Goal: Task Accomplishment & Management: Complete application form

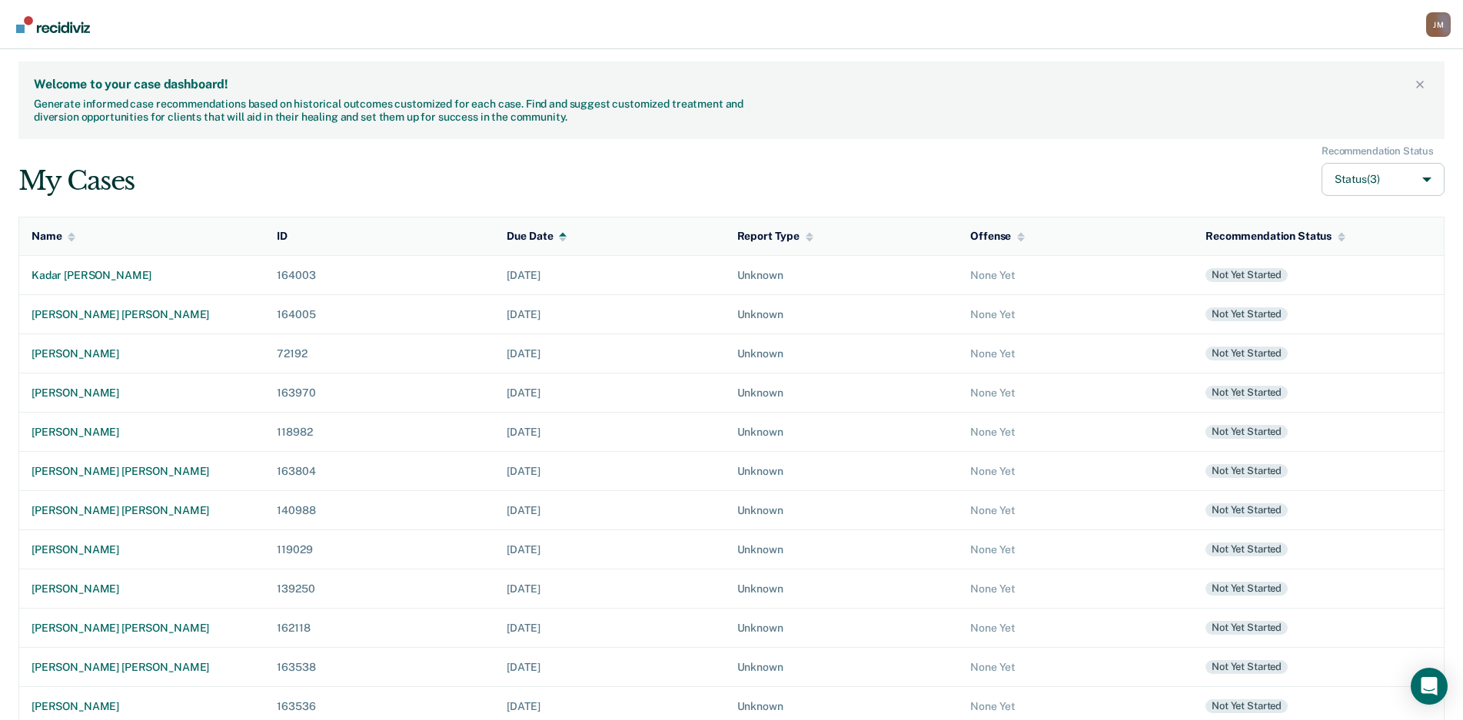
scroll to position [97, 0]
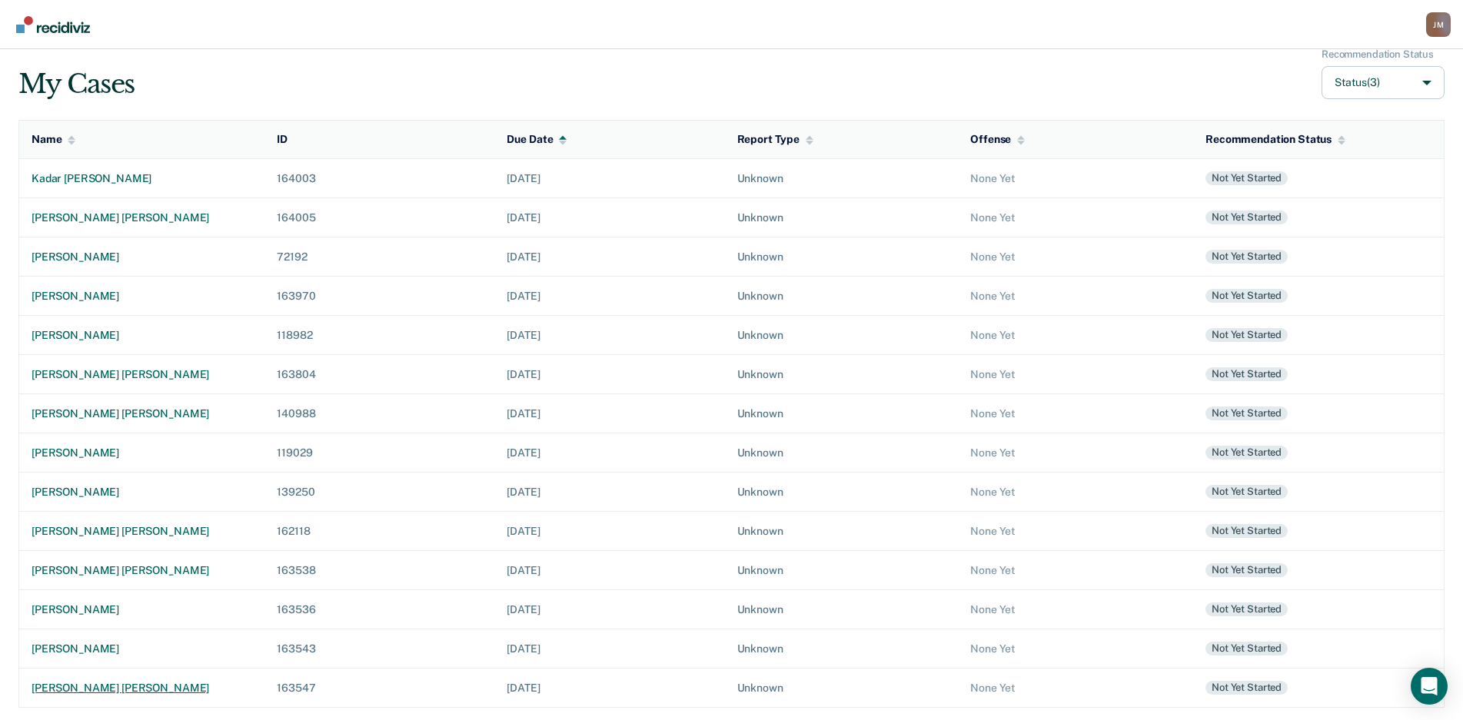
click at [58, 682] on div "[PERSON_NAME] [PERSON_NAME]" at bounding box center [142, 688] width 221 height 13
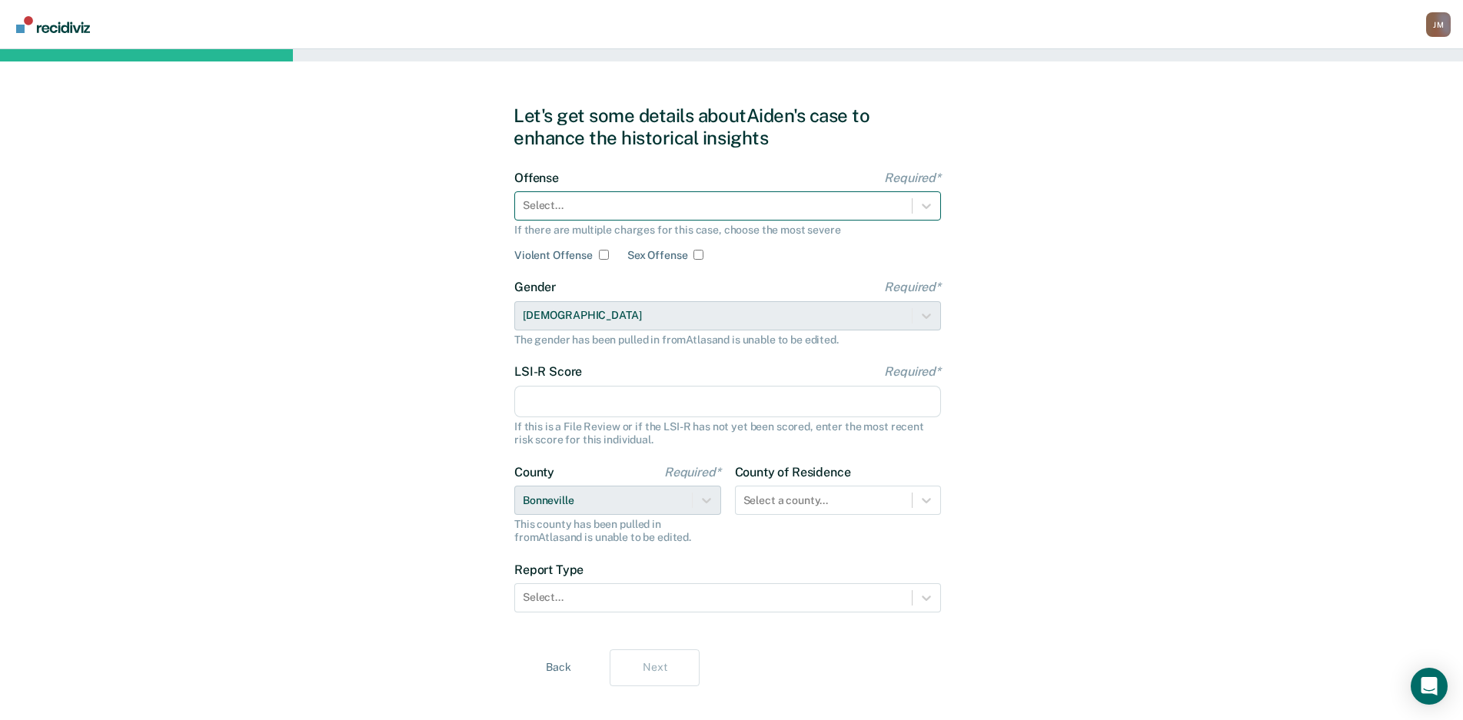
click at [730, 209] on div at bounding box center [713, 206] width 381 height 16
click at [840, 212] on div at bounding box center [713, 206] width 381 height 16
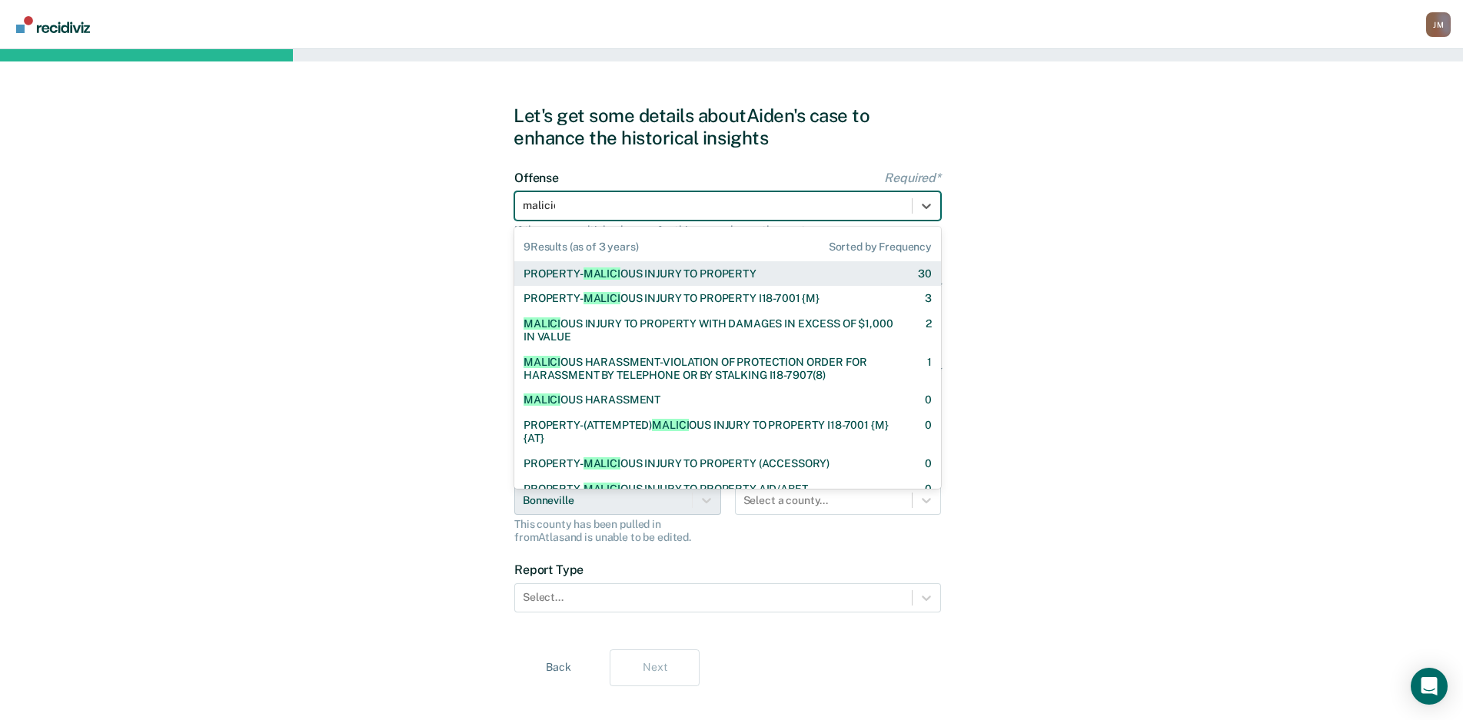
type input "maliciou"
click at [739, 268] on div "PROPERTY- MALICIOU S INJURY TO PROPERTY" at bounding box center [640, 274] width 233 height 13
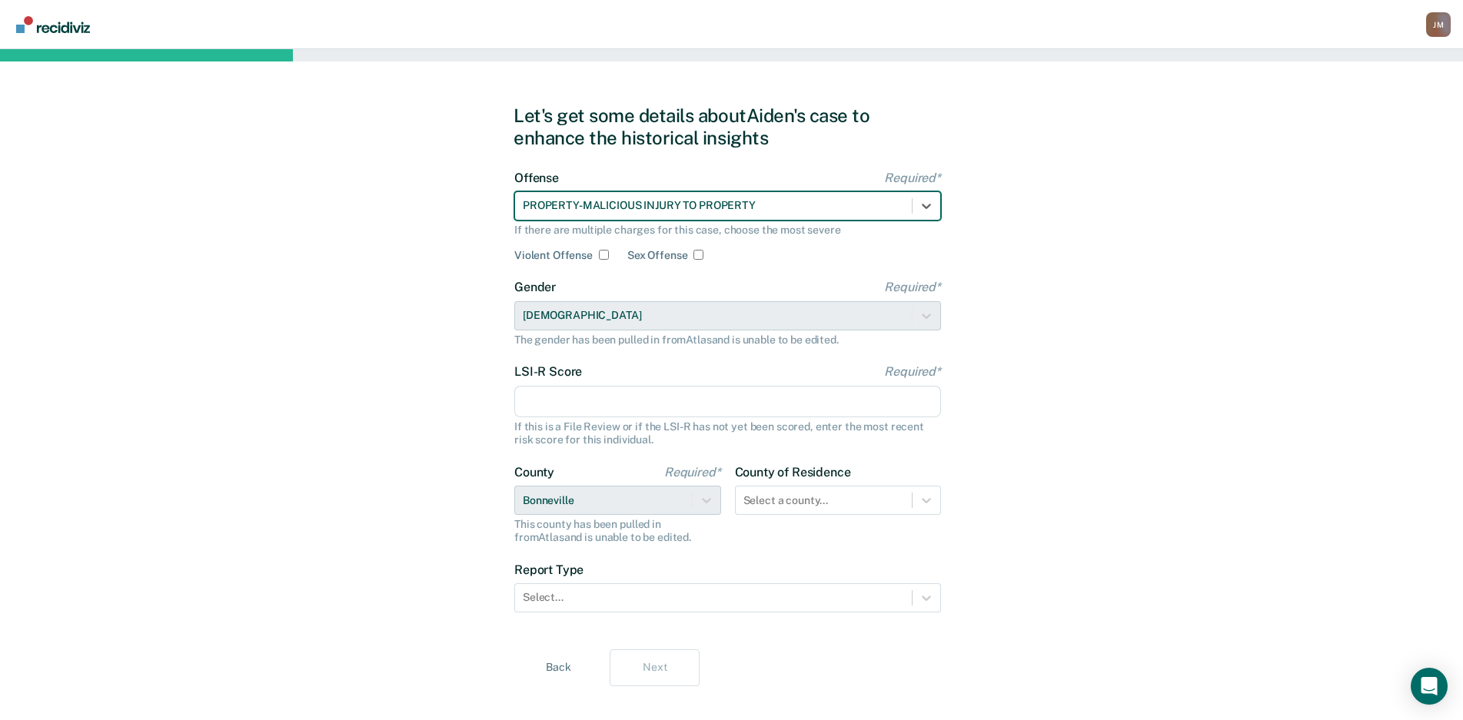
click at [640, 397] on input "LSI-R Score Required*" at bounding box center [727, 402] width 427 height 32
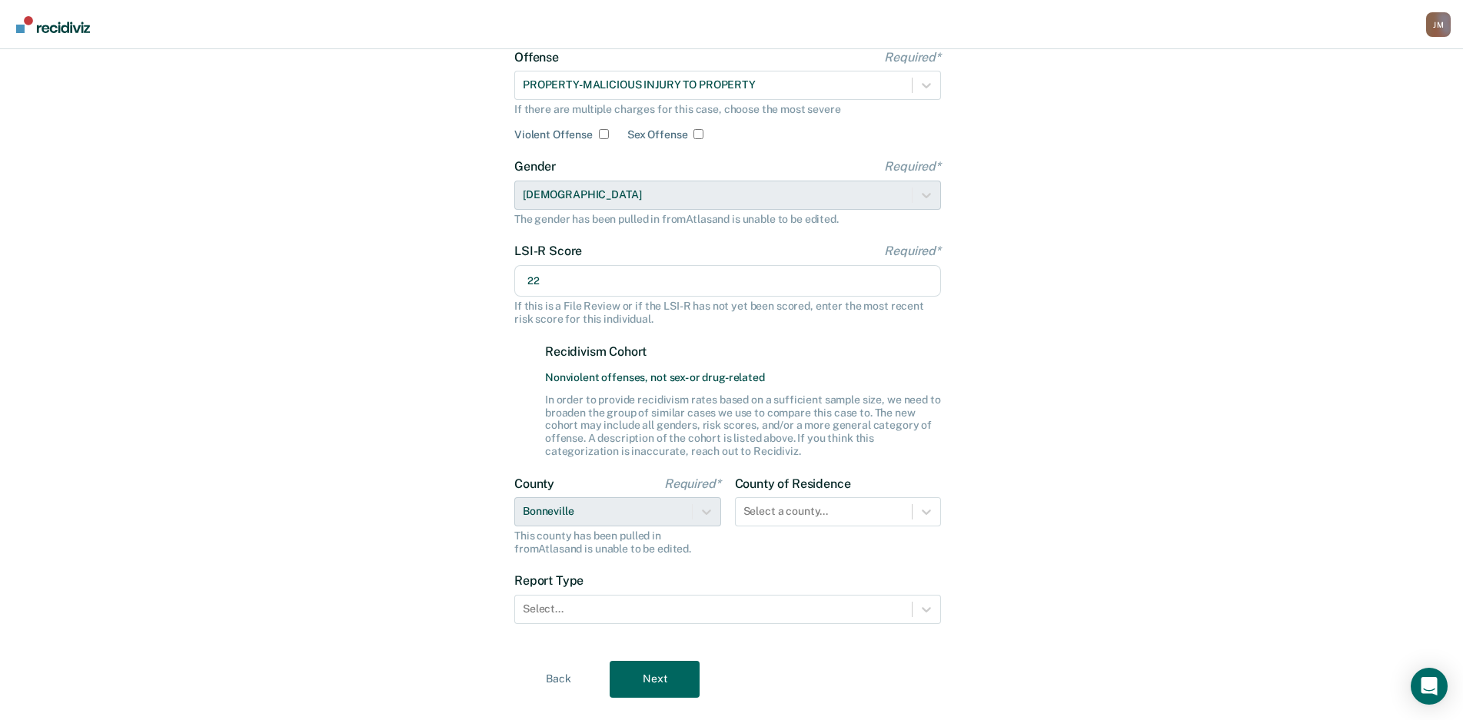
scroll to position [154, 0]
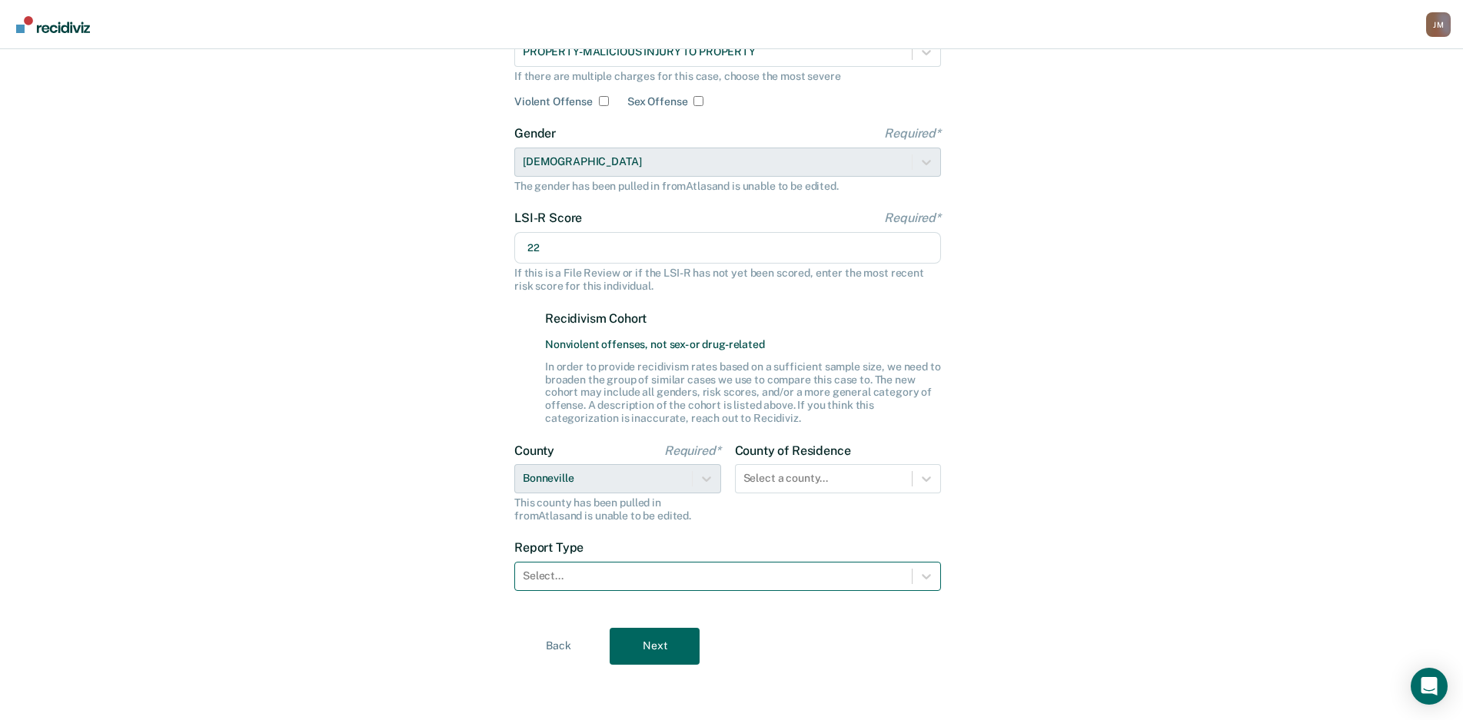
type input "22"
click at [720, 580] on div at bounding box center [713, 576] width 381 height 16
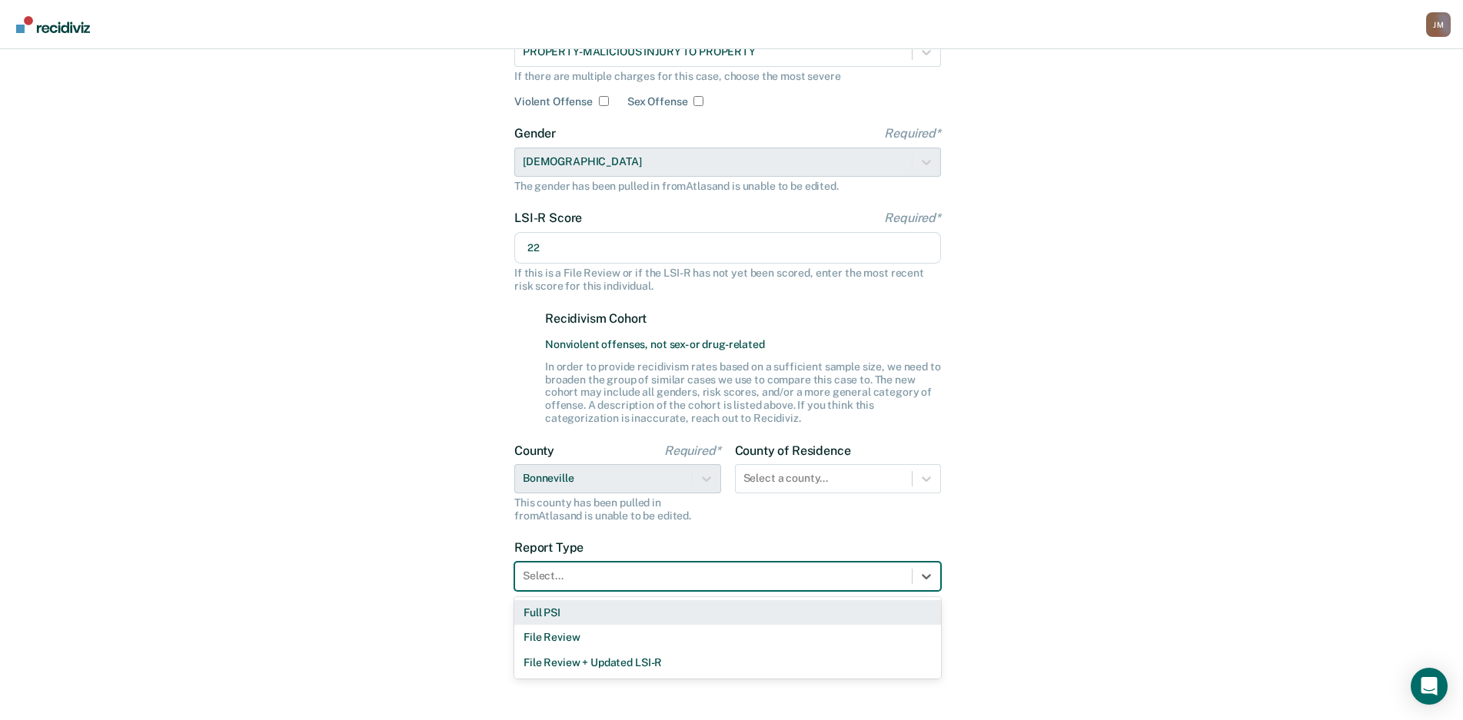
click at [692, 616] on div "Full PSI" at bounding box center [727, 612] width 427 height 25
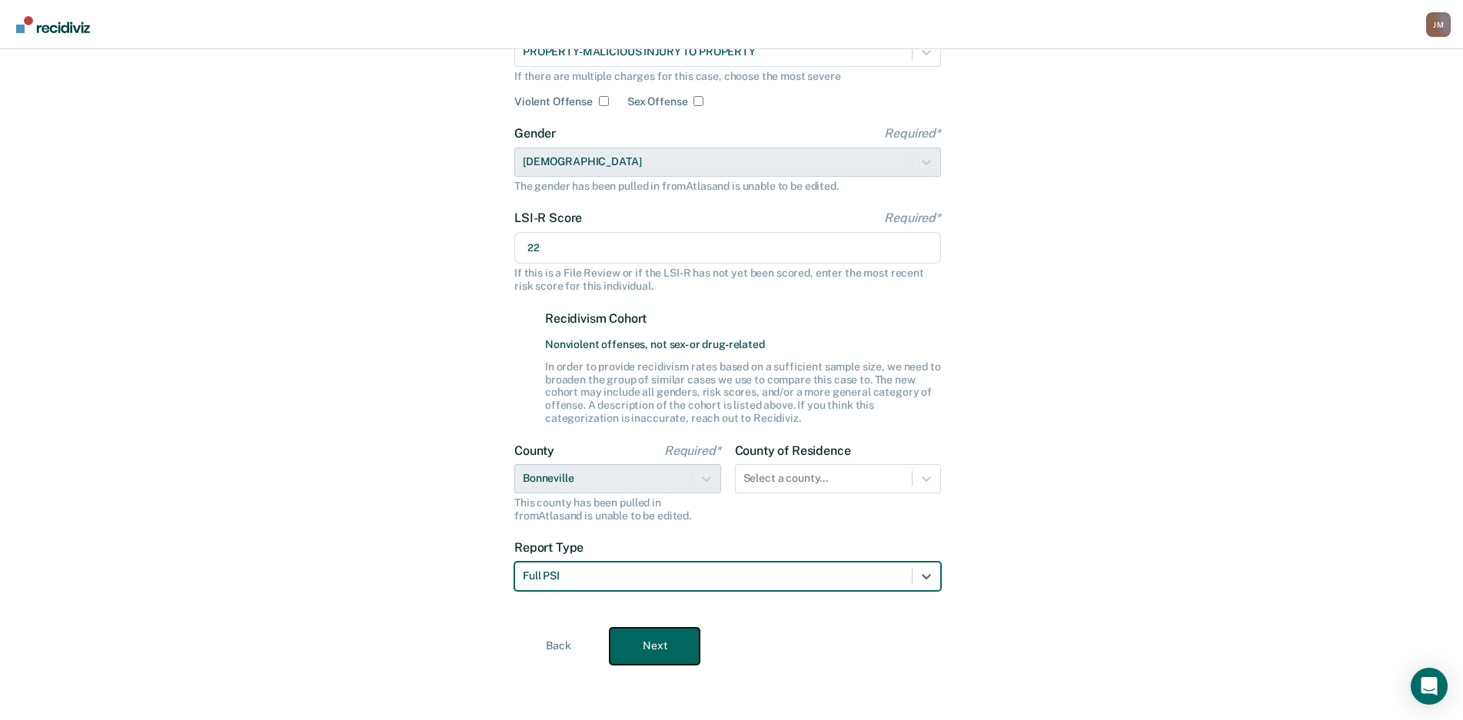
click at [675, 647] on button "Next" at bounding box center [655, 646] width 90 height 37
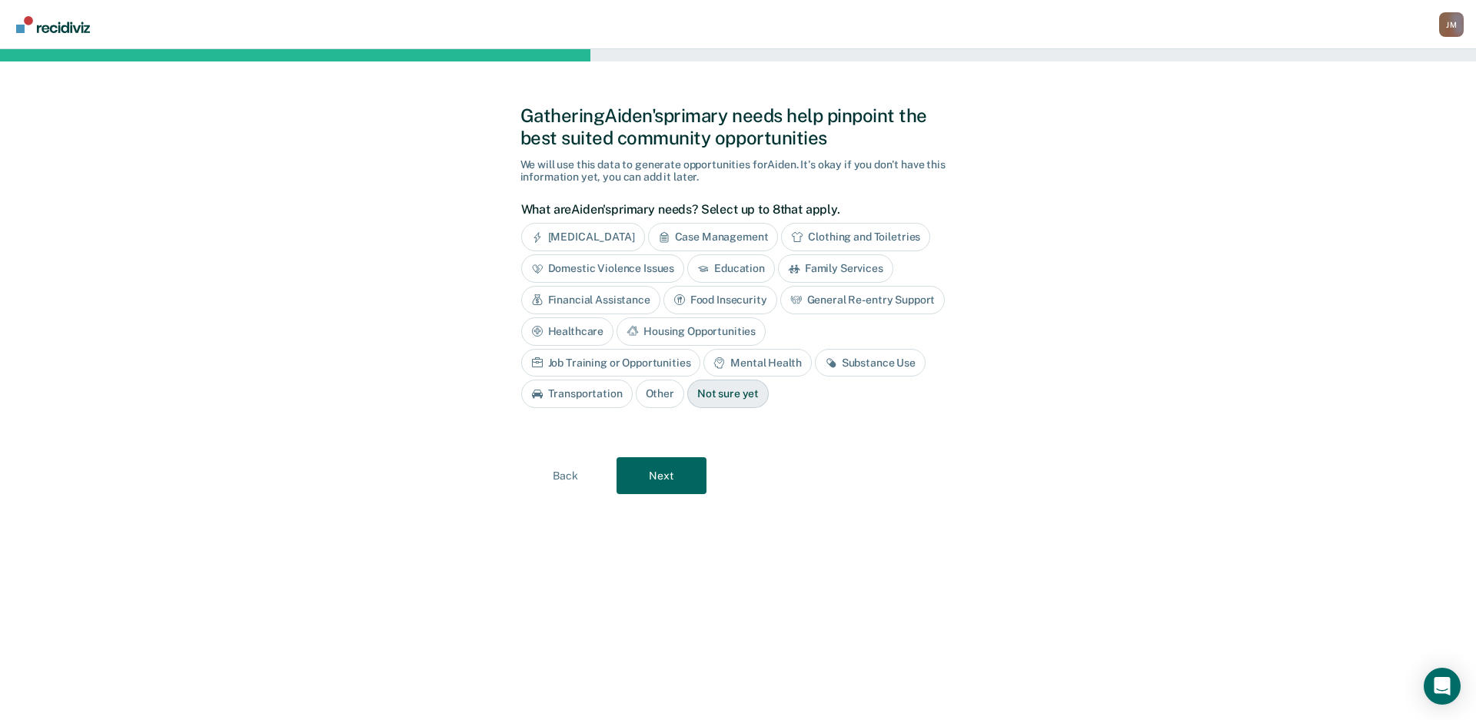
click at [712, 227] on div "Case Management" at bounding box center [713, 237] width 131 height 28
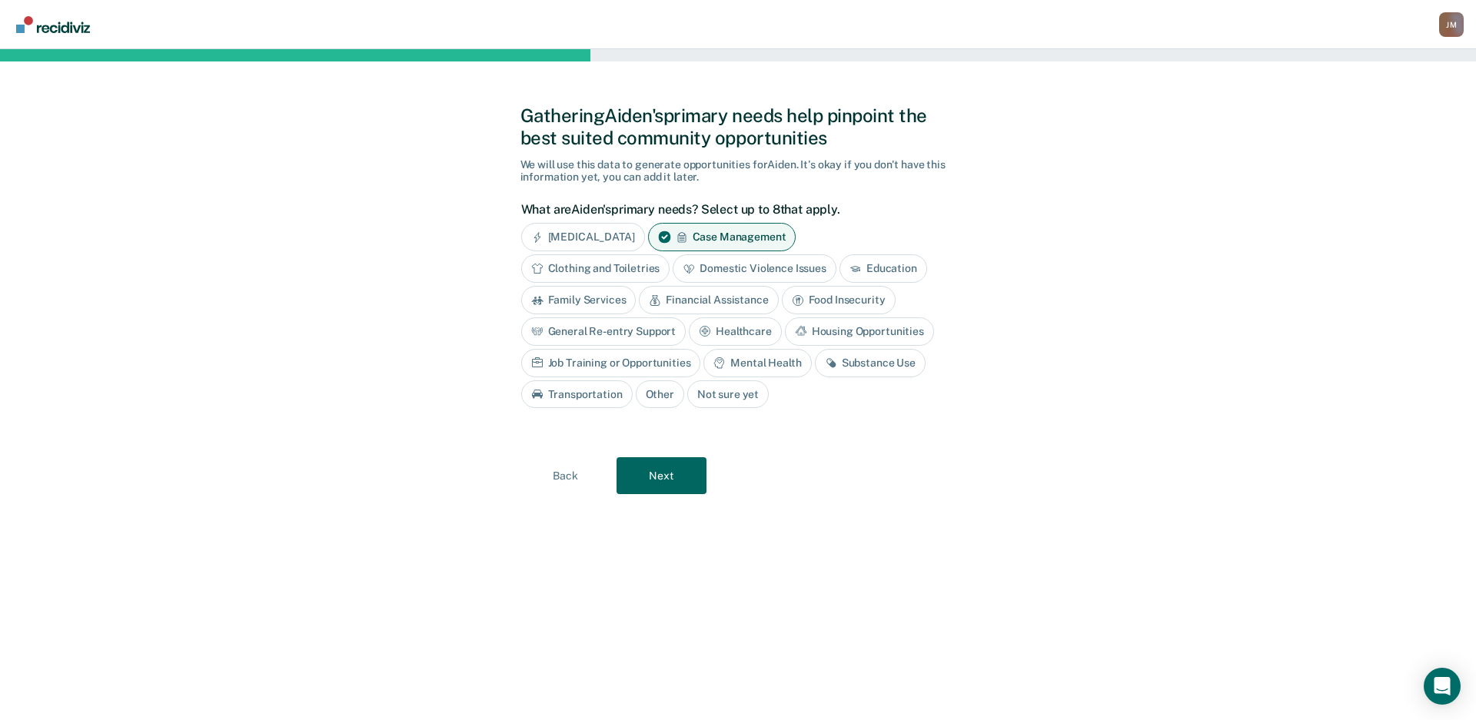
click at [694, 290] on div "Financial Assistance" at bounding box center [708, 300] width 139 height 28
click at [643, 330] on div "General Re-entry Support" at bounding box center [603, 332] width 165 height 28
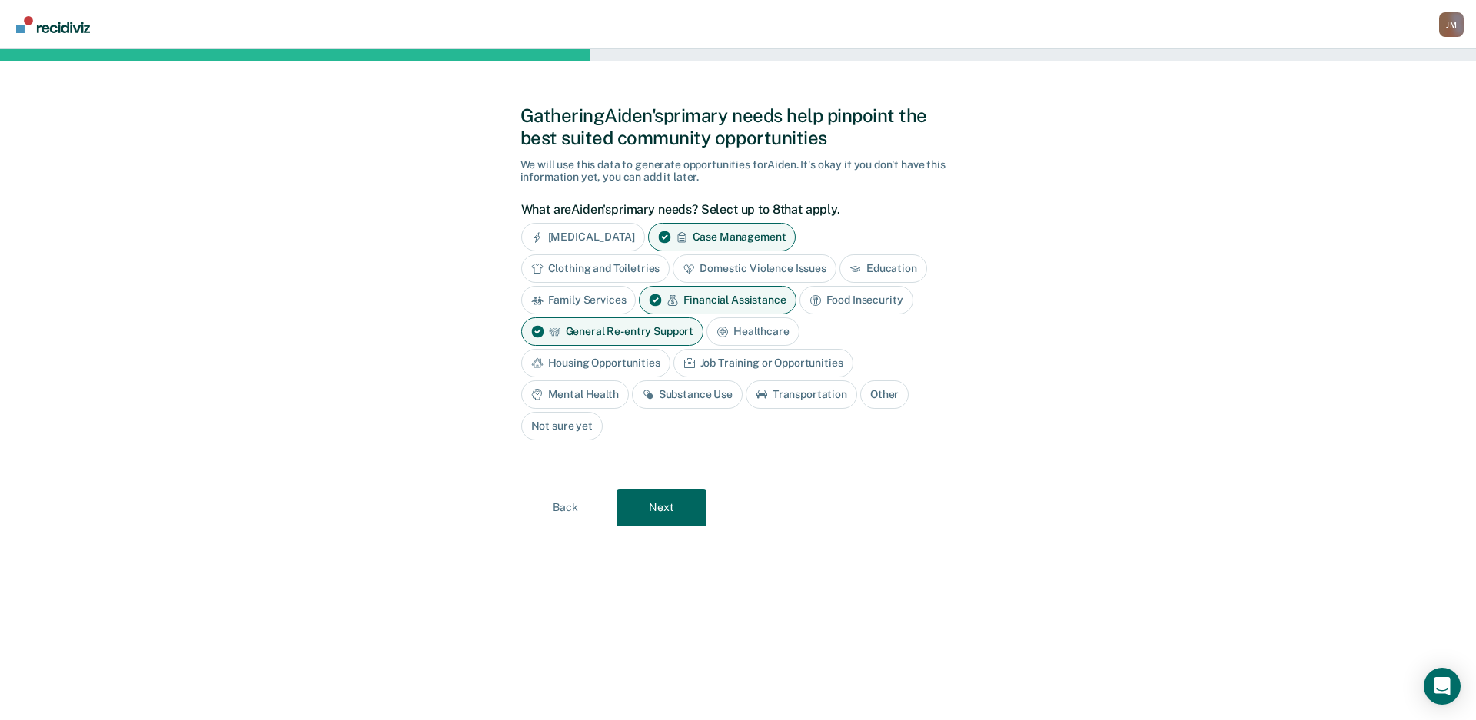
click at [704, 363] on div "Job Training or Opportunities" at bounding box center [764, 363] width 180 height 28
click at [651, 364] on div "Housing Opportunities" at bounding box center [595, 363] width 149 height 28
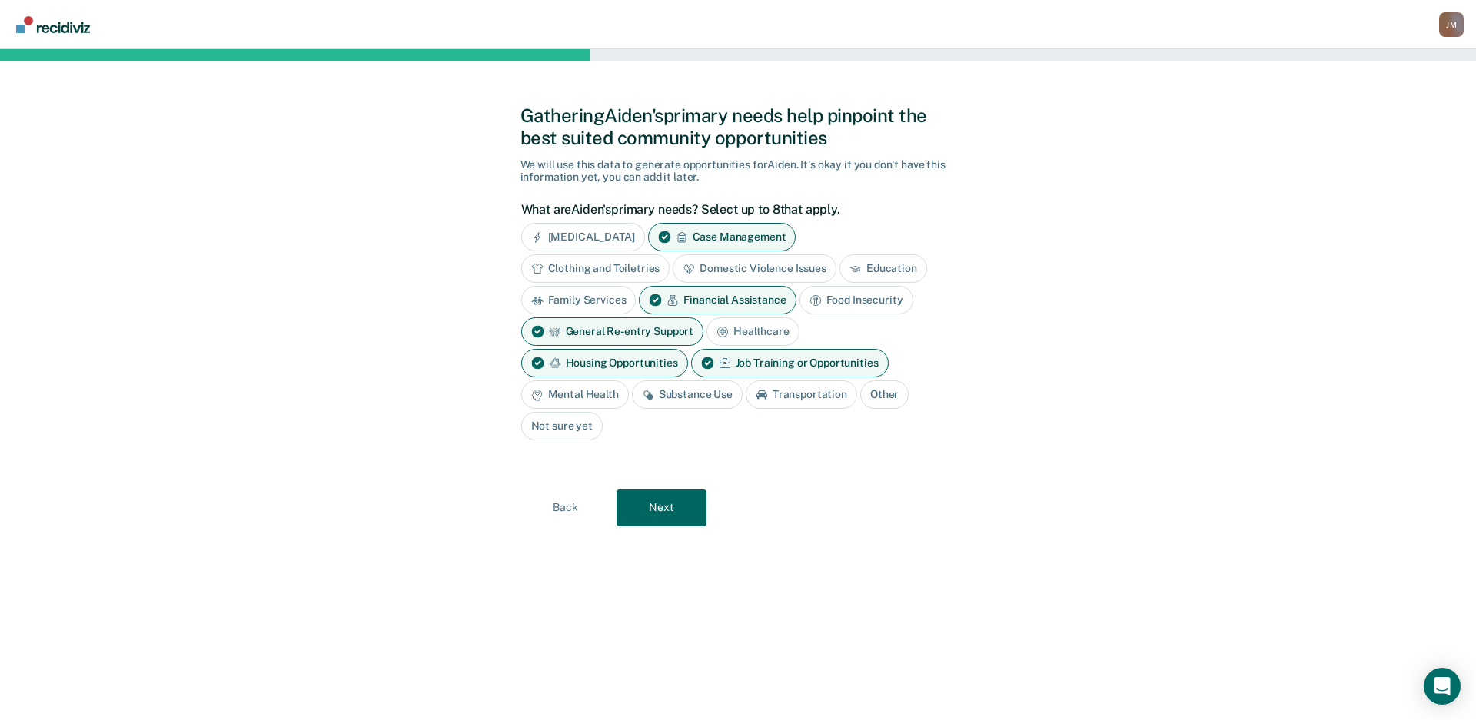
click at [694, 396] on div "Substance Use" at bounding box center [687, 395] width 111 height 28
click at [668, 511] on button "Next" at bounding box center [662, 508] width 90 height 37
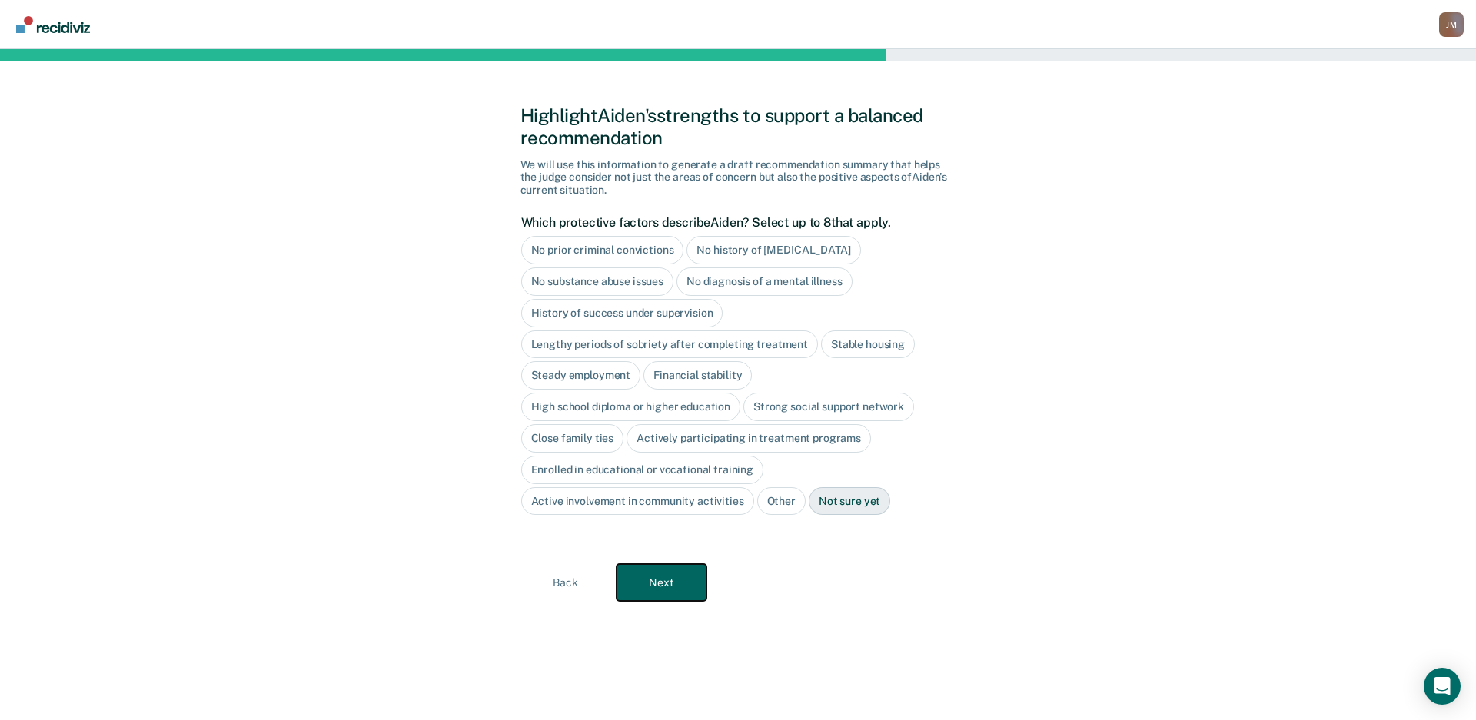
click at [669, 570] on button "Next" at bounding box center [662, 582] width 90 height 37
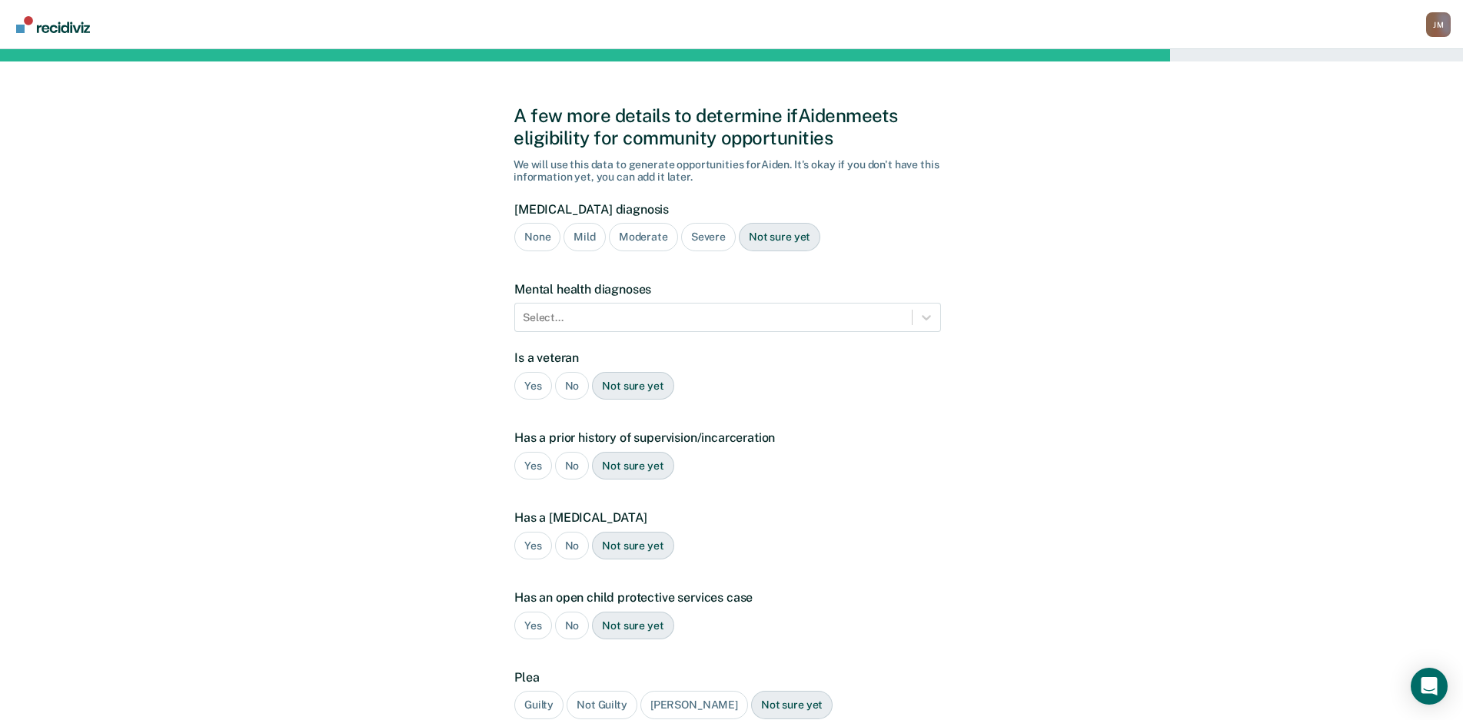
click at [580, 239] on div "Mild" at bounding box center [585, 237] width 42 height 28
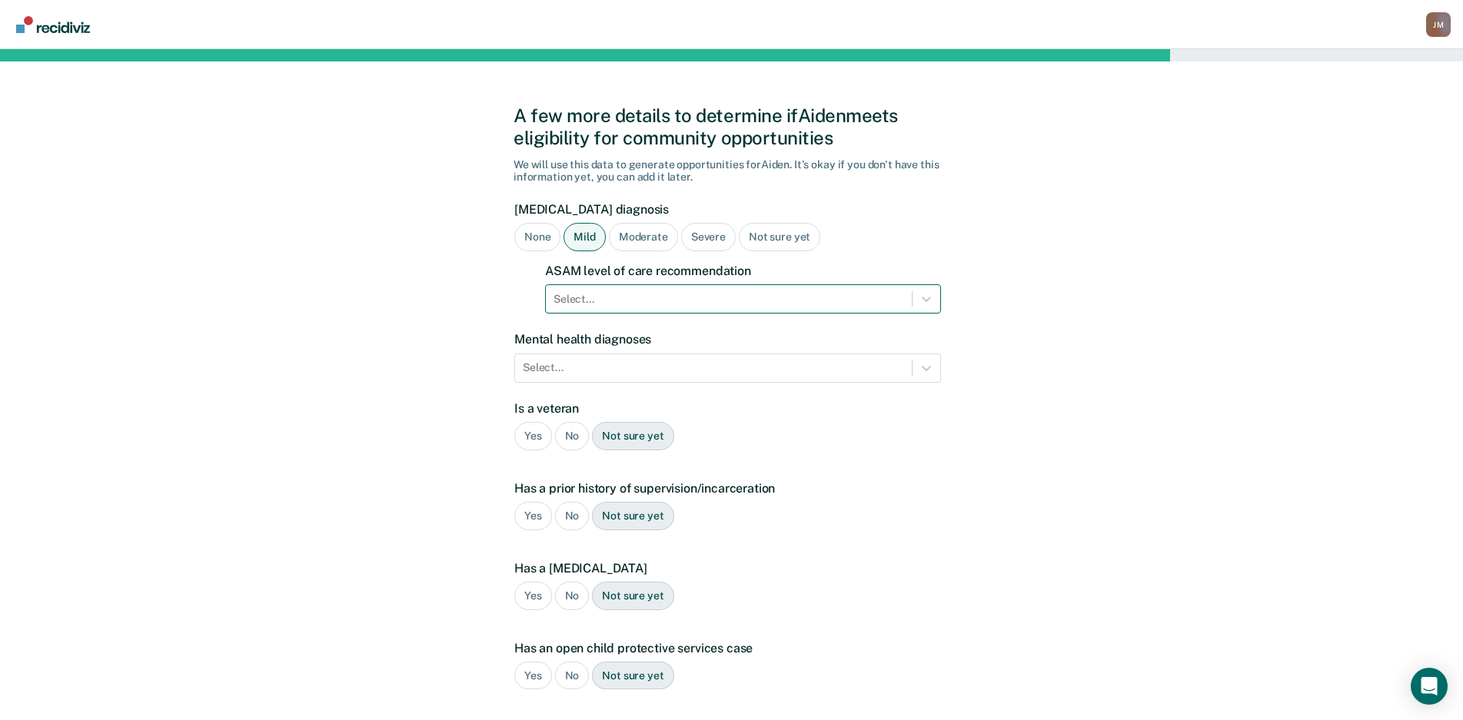
click at [698, 308] on div "Select..." at bounding box center [729, 299] width 366 height 22
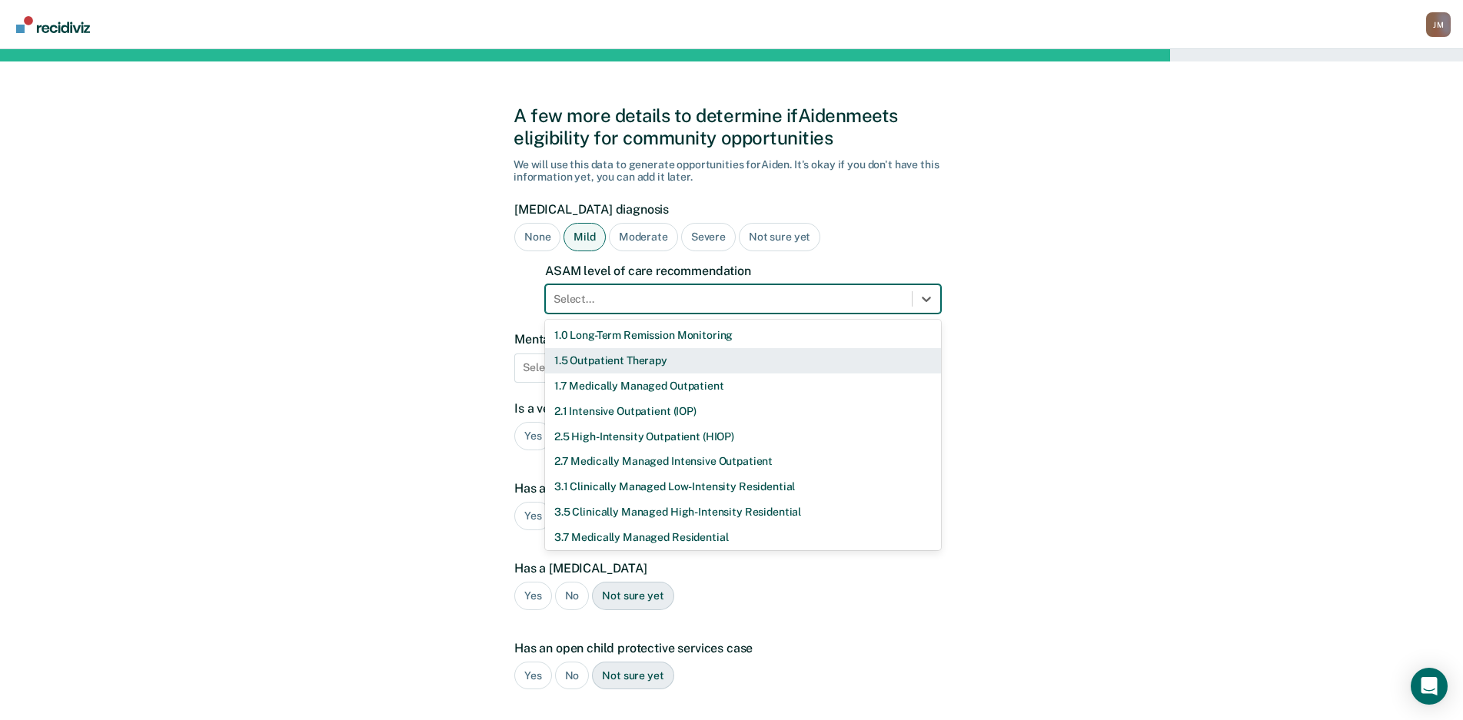
click at [661, 361] on div "1.5 Outpatient Therapy" at bounding box center [743, 360] width 396 height 25
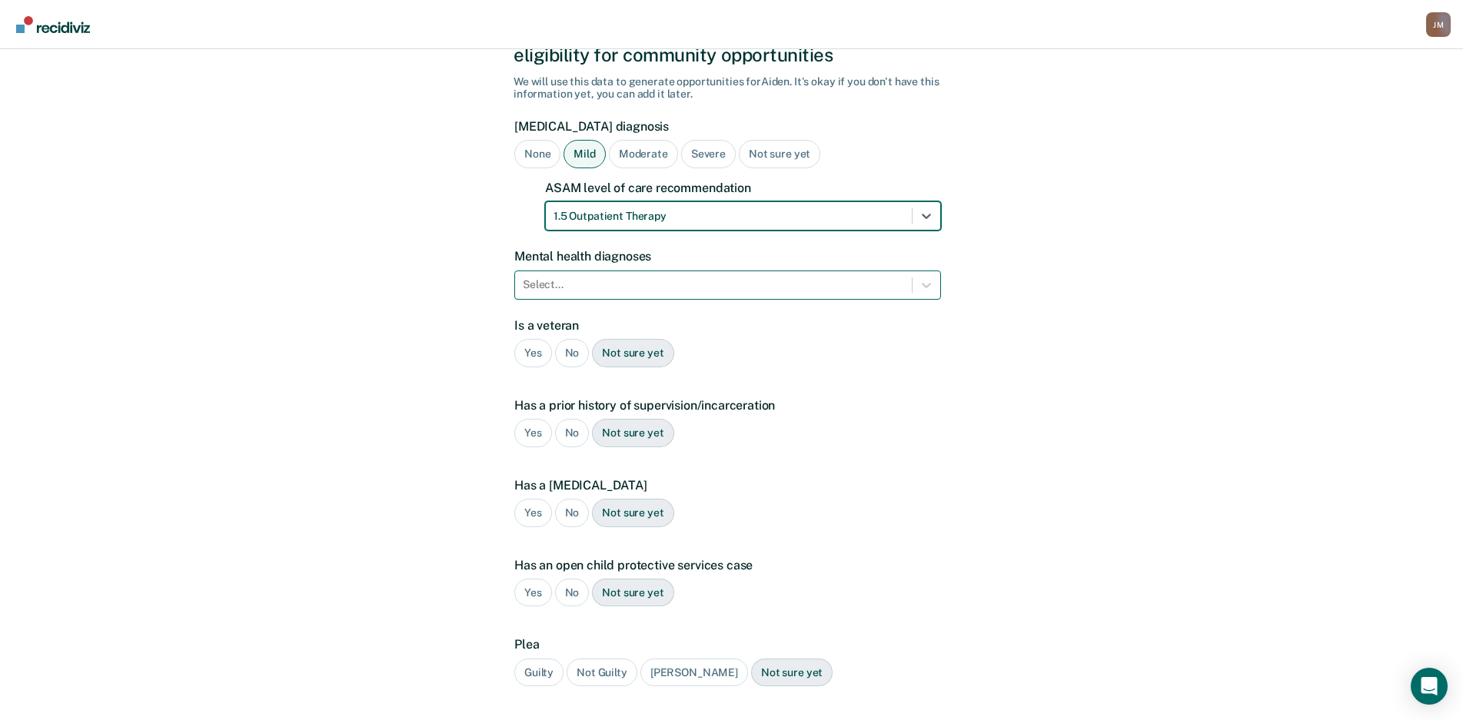
scroll to position [191, 0]
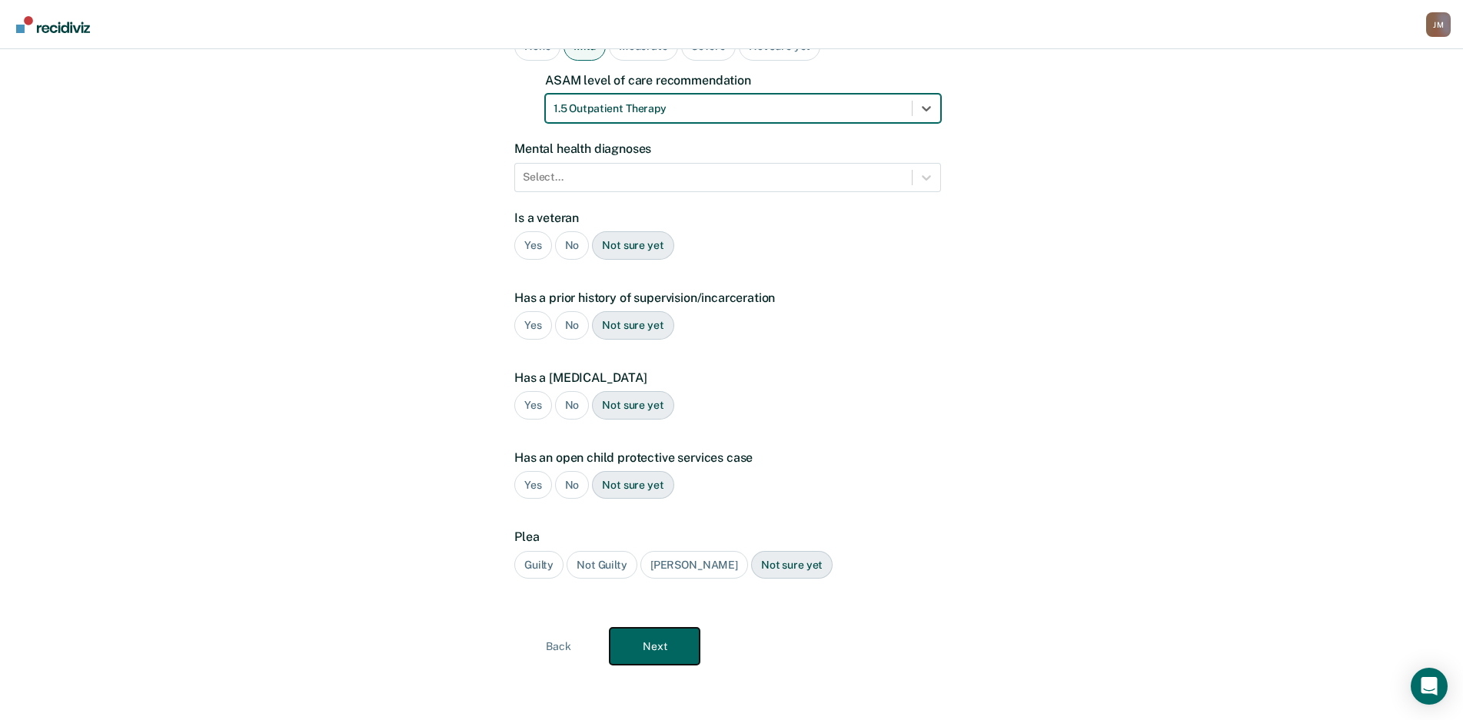
click at [648, 639] on button "Next" at bounding box center [655, 646] width 90 height 37
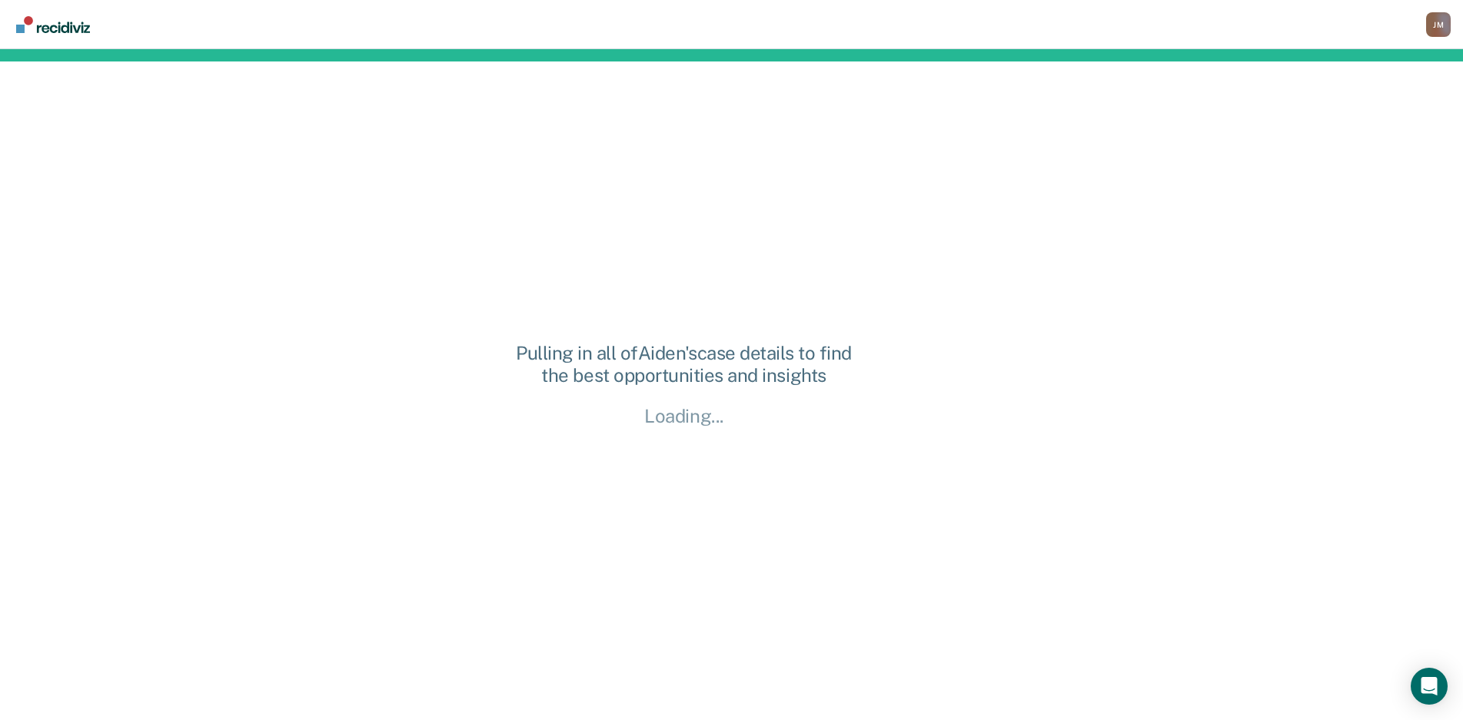
scroll to position [0, 0]
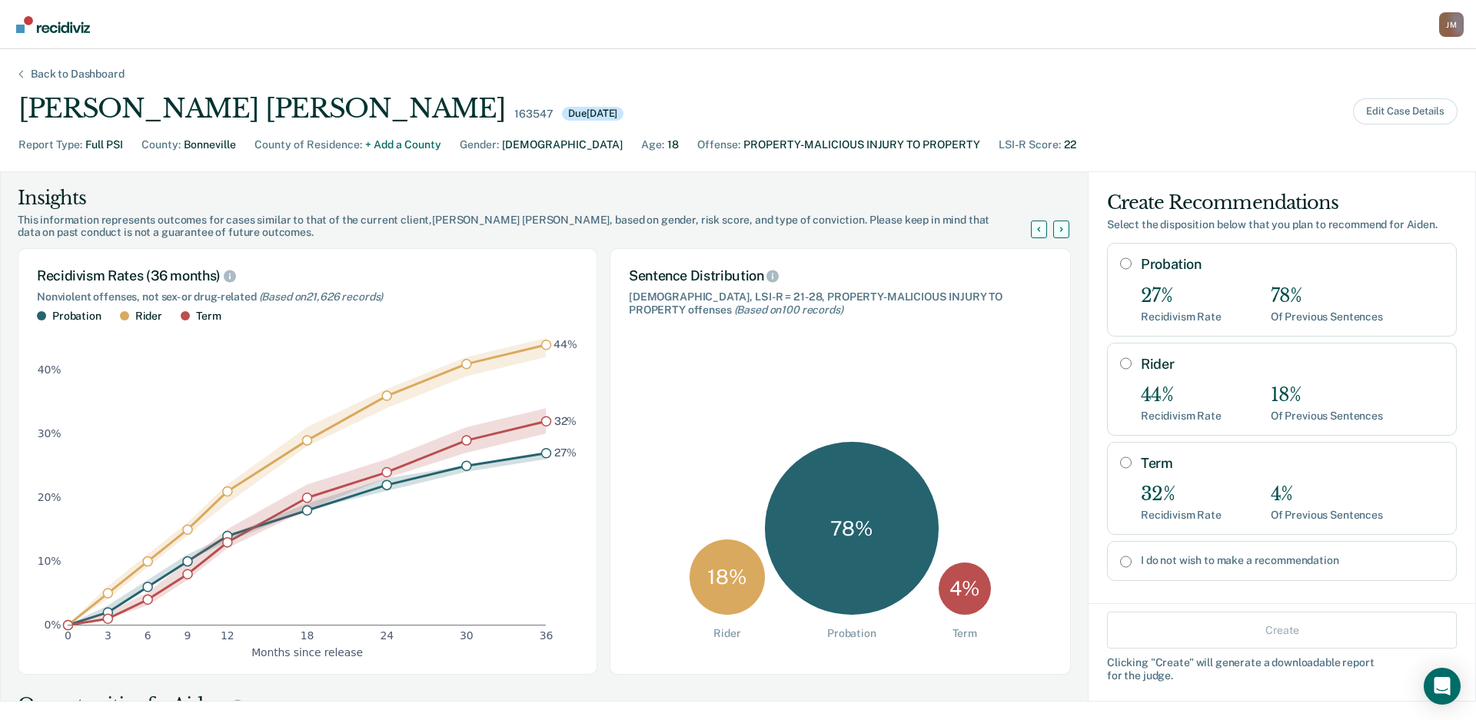
click at [1218, 288] on div "27% Recidivism Rate 78% Of Previous Sentences" at bounding box center [1292, 304] width 303 height 38
radio input "true"
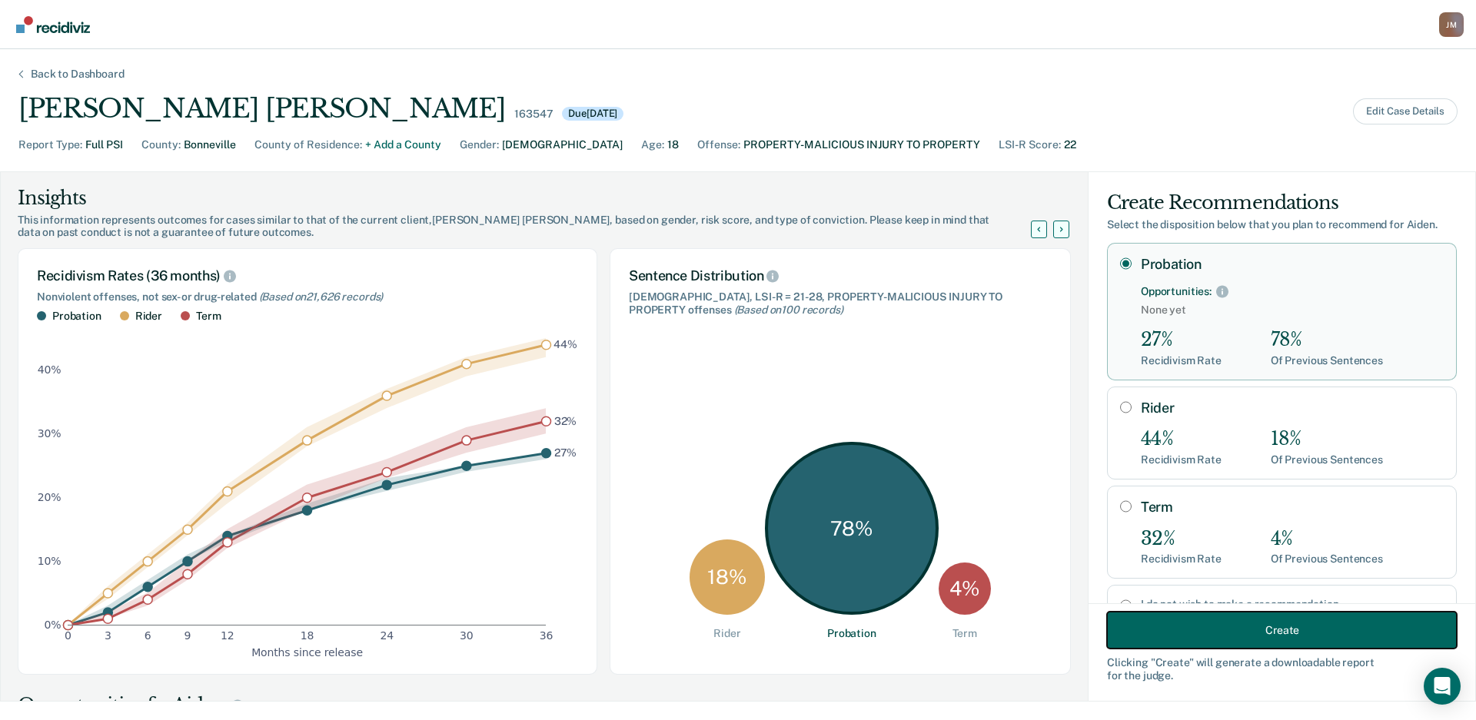
click at [1274, 625] on button "Create" at bounding box center [1282, 630] width 350 height 37
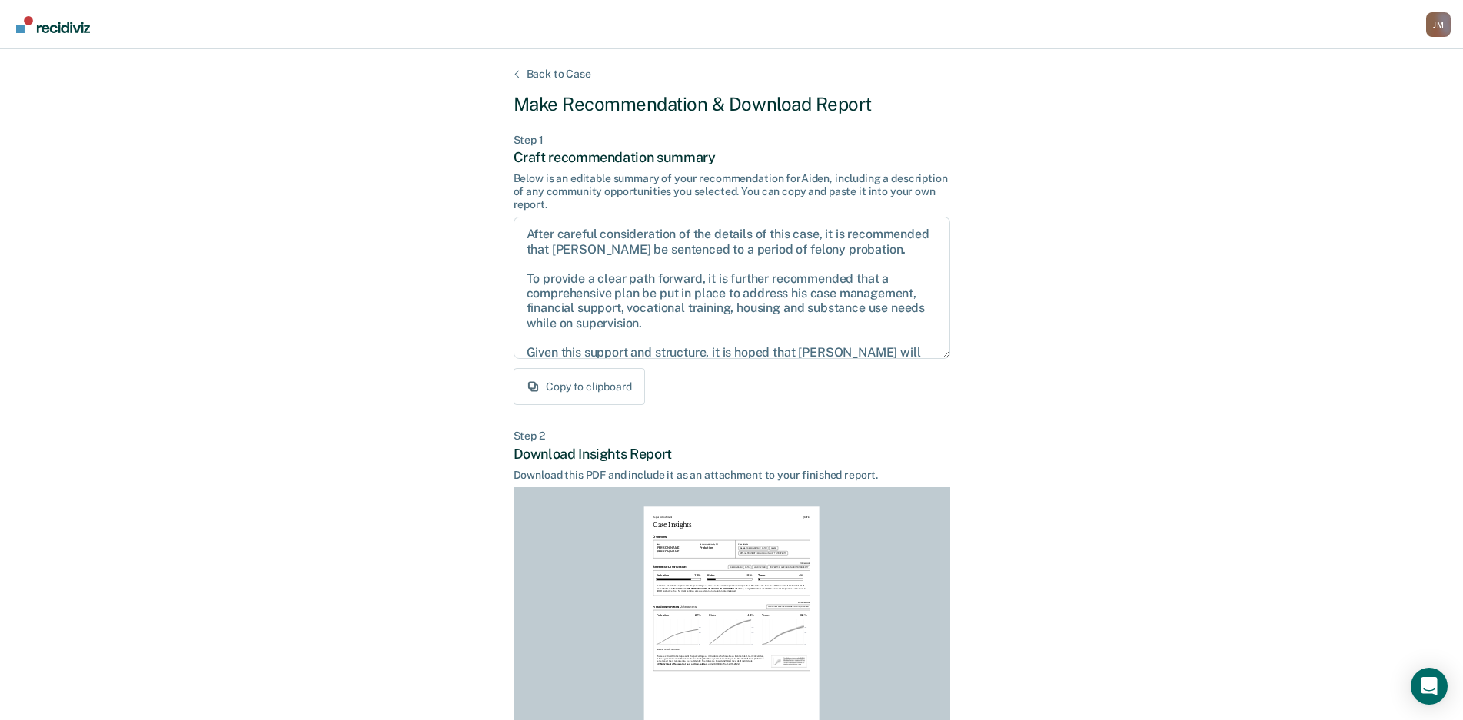
scroll to position [156, 0]
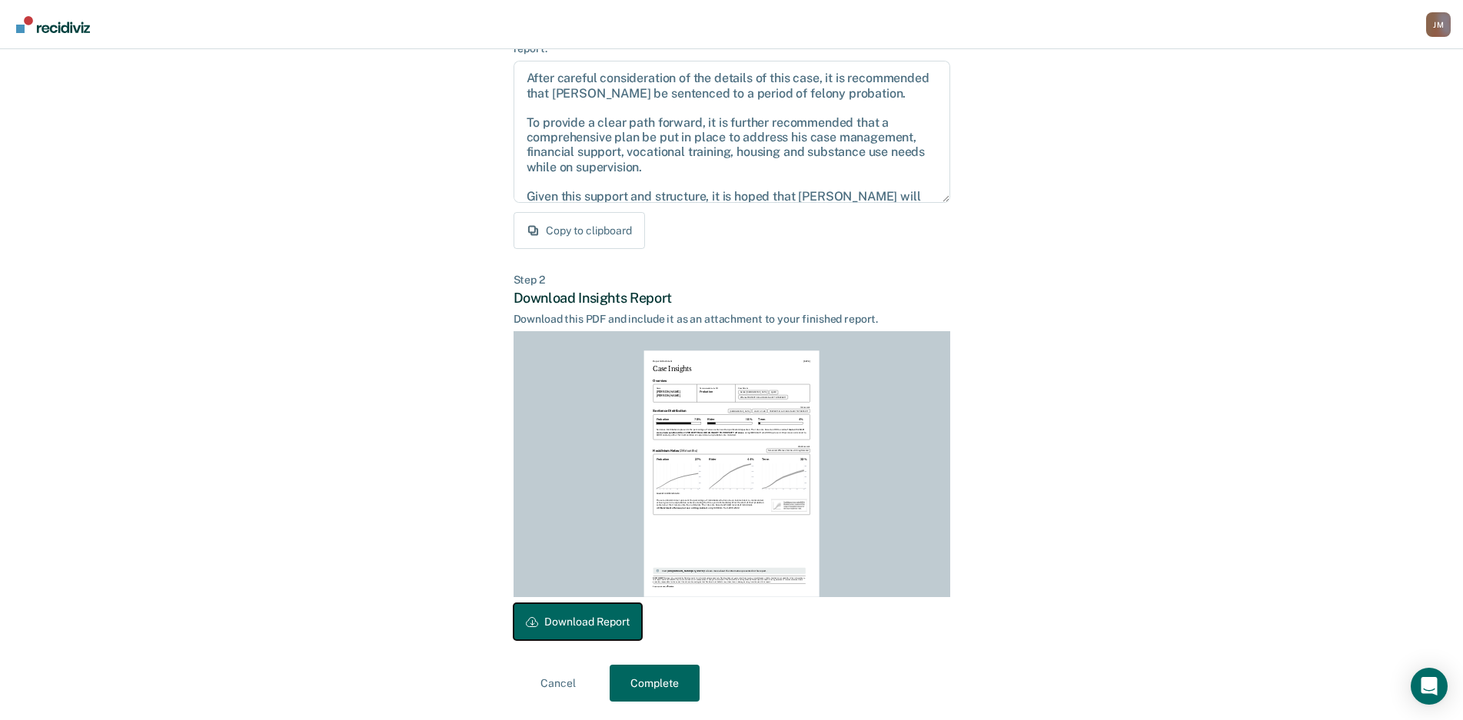
click at [590, 627] on button "Download Report" at bounding box center [578, 622] width 128 height 37
click at [660, 668] on button "Complete" at bounding box center [655, 683] width 90 height 37
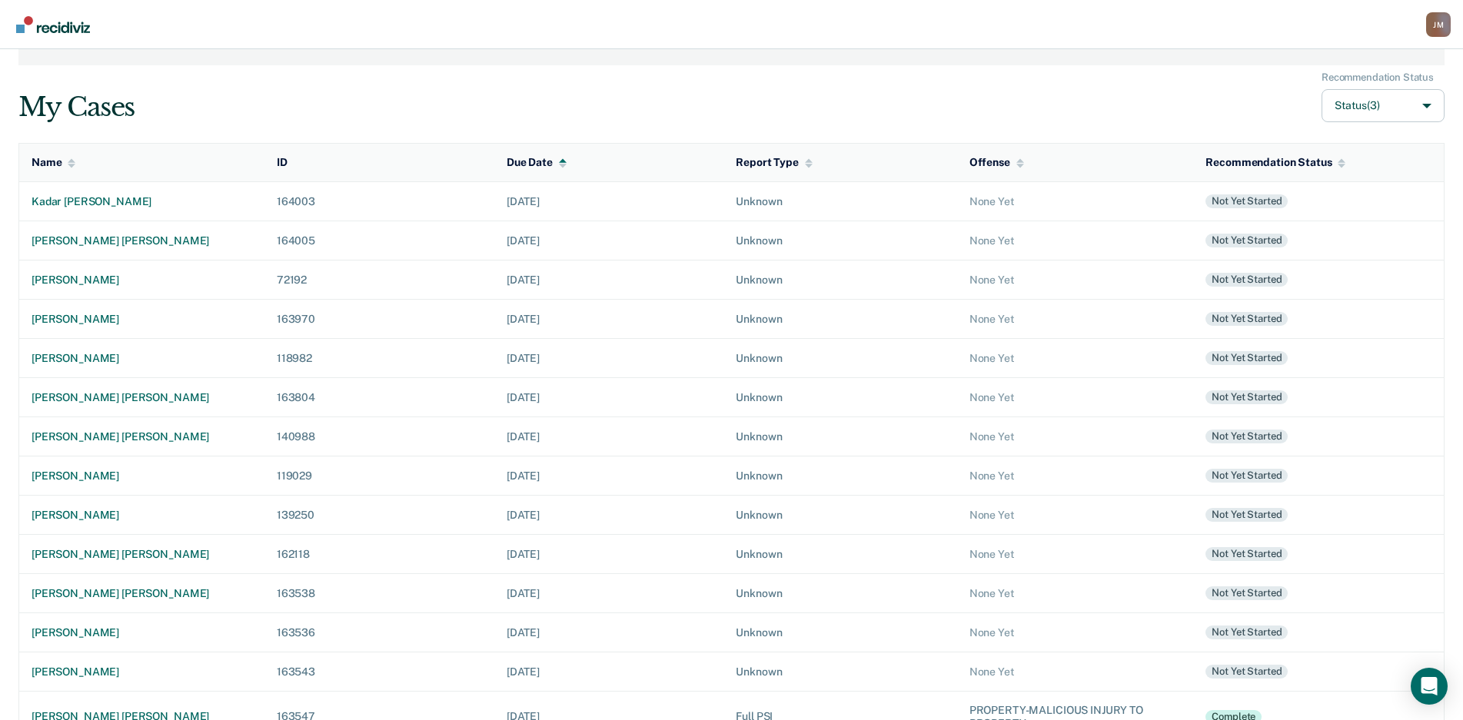
scroll to position [109, 0]
